Goal: Check status: Check status

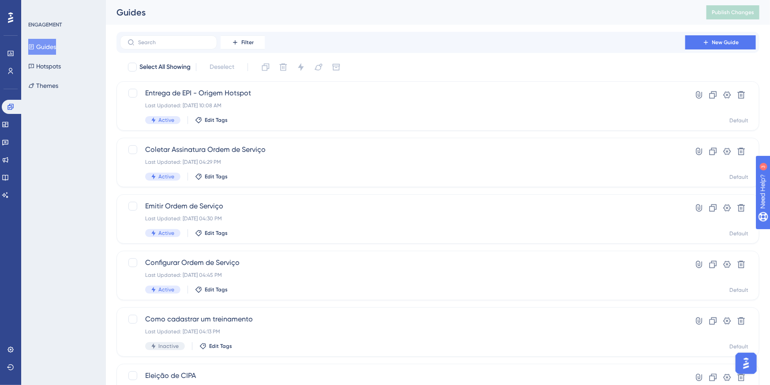
click at [448, 94] on div "Performance Users Engagement Widgets Feedback Product Updates Knowledge Base AI…" at bounding box center [438, 335] width 664 height 671
click at [180, 96] on span "Entrega de EPI - Origem Hotspot" at bounding box center [402, 93] width 515 height 11
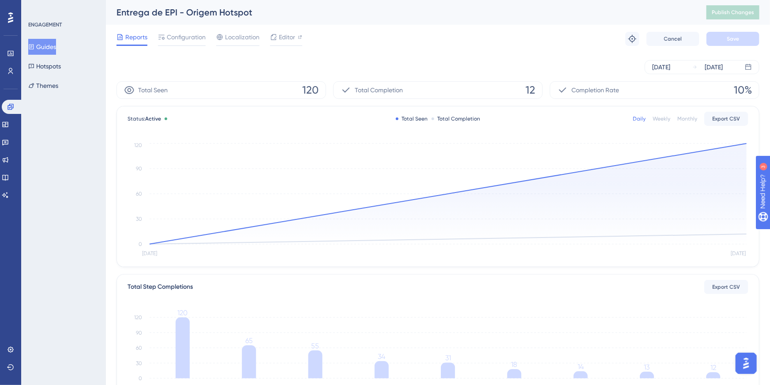
click at [56, 42] on button "Guides" at bounding box center [42, 47] width 28 height 16
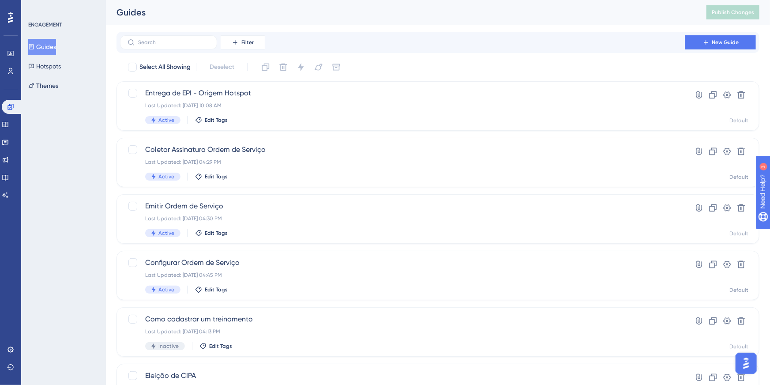
click at [227, 79] on div "Select All Showing Deselect Entrega de EPI - Origem Hotspot Last Updated: 11 de…" at bounding box center [437, 349] width 643 height 579
click at [53, 65] on button "Hotspots" at bounding box center [44, 66] width 33 height 16
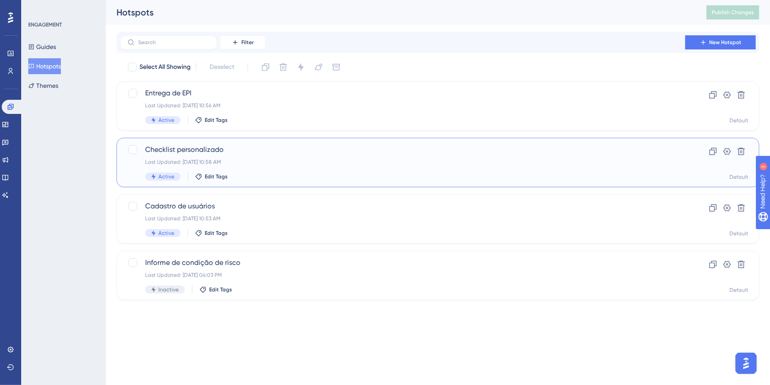
click at [207, 150] on span "Checklist personalizado" at bounding box center [402, 149] width 515 height 11
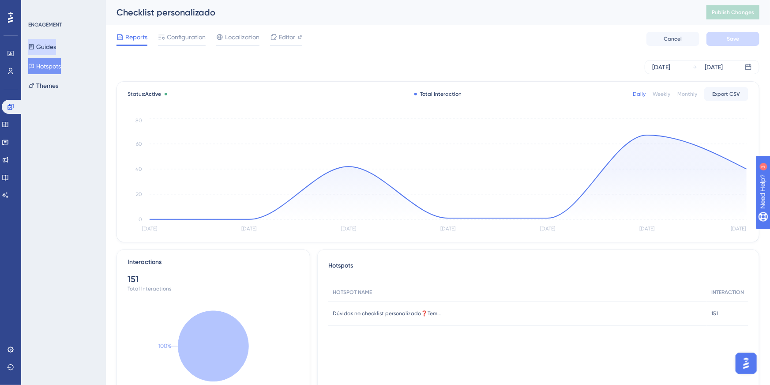
click at [41, 49] on button "Guides" at bounding box center [42, 47] width 28 height 16
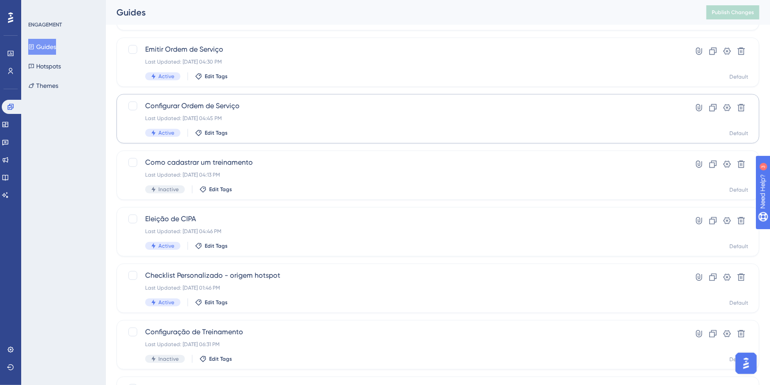
scroll to position [156, 0]
click at [318, 259] on div "Select All Showing Deselect Entrega de EPI - Origem Hotspot Last Updated: 11 de…" at bounding box center [437, 193] width 643 height 579
click at [299, 290] on div "Last Updated: [DATE] 01:46 PM" at bounding box center [402, 288] width 515 height 7
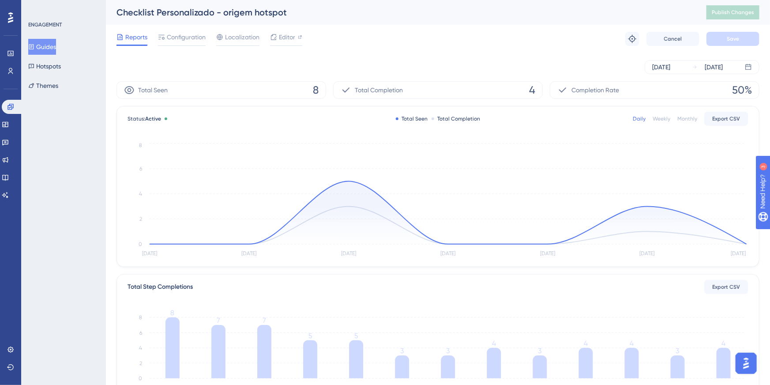
click at [53, 46] on button "Guides" at bounding box center [42, 47] width 28 height 16
